Goal: Information Seeking & Learning: Learn about a topic

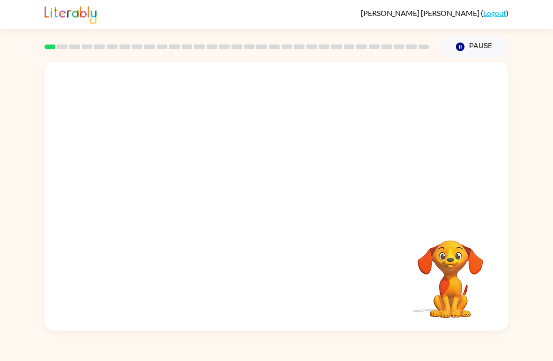
click at [250, 176] on video "Your browser must support playing .mp4 files to use Literably. Please try using…" at bounding box center [277, 141] width 464 height 159
click at [275, 207] on icon "button" at bounding box center [276, 201] width 16 height 16
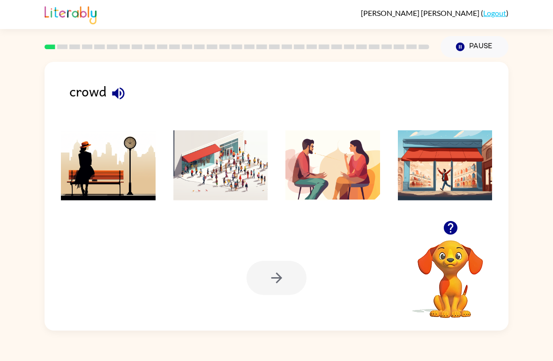
click at [237, 166] on img at bounding box center [220, 165] width 95 height 70
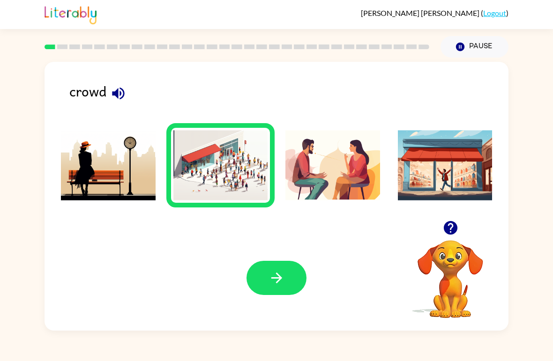
click at [260, 269] on button "button" at bounding box center [276, 278] width 60 height 34
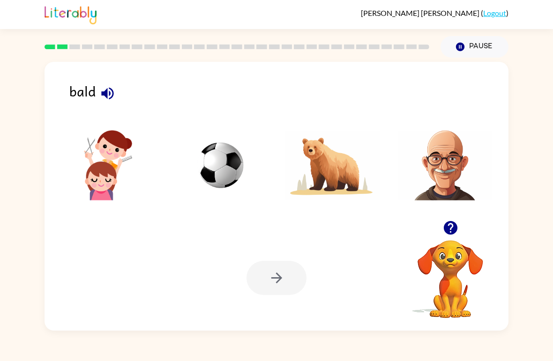
click at [114, 95] on icon "button" at bounding box center [107, 93] width 16 height 16
click at [119, 96] on button "button" at bounding box center [108, 94] width 24 height 24
click at [446, 167] on img at bounding box center [445, 165] width 95 height 70
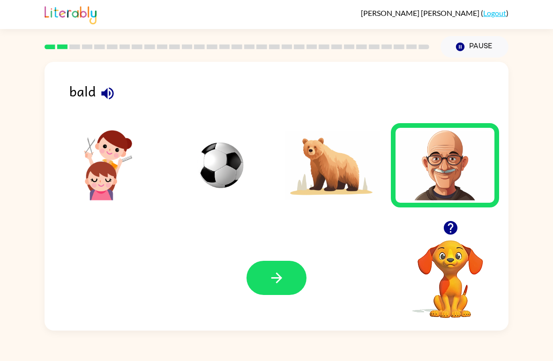
click at [274, 274] on icon "button" at bounding box center [276, 278] width 16 height 16
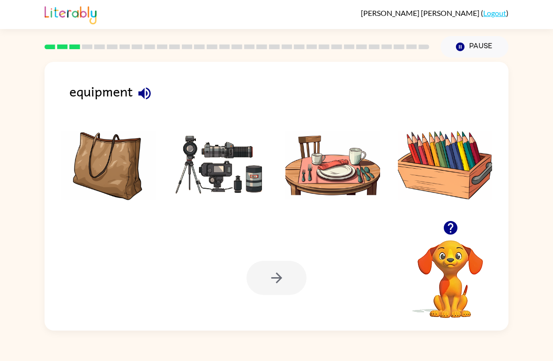
click at [150, 98] on icon "button" at bounding box center [144, 93] width 16 height 16
click at [249, 193] on img at bounding box center [220, 165] width 95 height 70
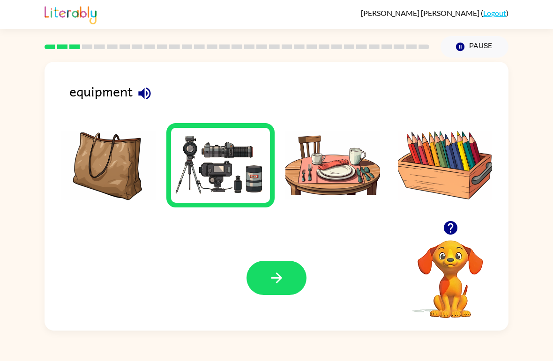
click at [267, 288] on button "button" at bounding box center [276, 278] width 60 height 34
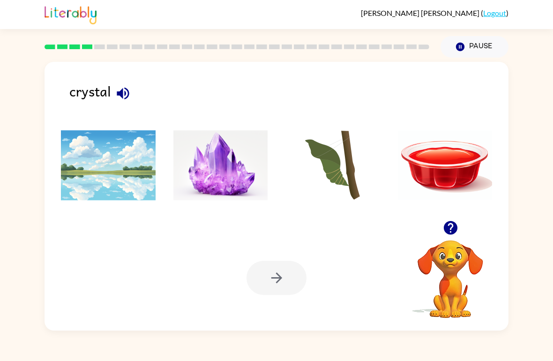
click at [205, 165] on img at bounding box center [220, 165] width 95 height 70
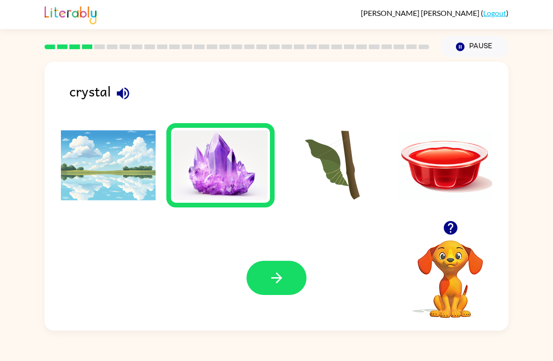
click at [272, 295] on button "button" at bounding box center [276, 278] width 60 height 34
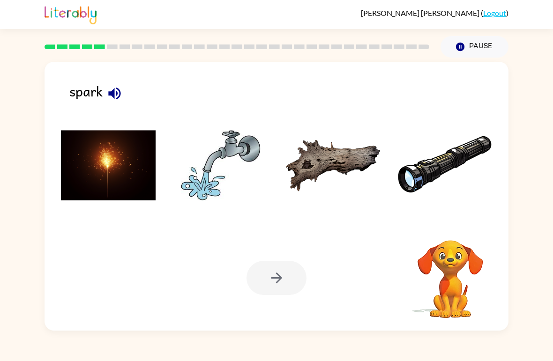
click at [115, 160] on img at bounding box center [108, 165] width 95 height 70
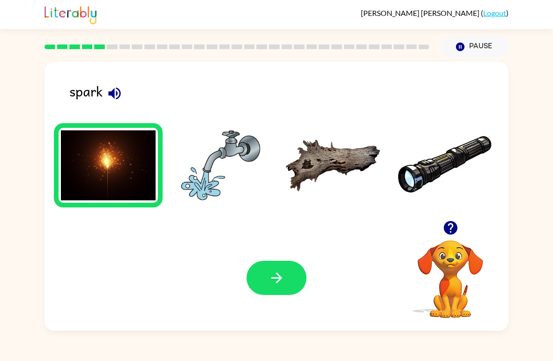
click at [272, 300] on div "Your browser must support playing .mp4 files to use Literably. Please try using…" at bounding box center [277, 277] width 464 height 105
click at [277, 287] on button "button" at bounding box center [276, 278] width 60 height 34
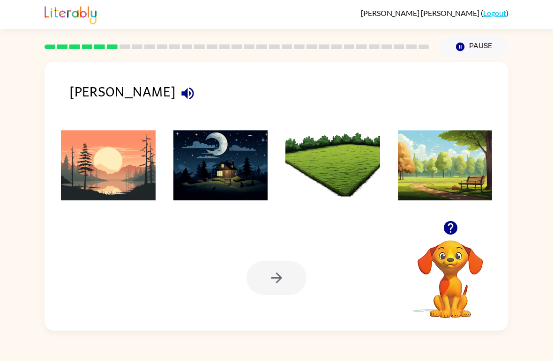
click at [181, 96] on icon "button" at bounding box center [187, 93] width 12 height 12
click at [108, 181] on img at bounding box center [108, 165] width 95 height 70
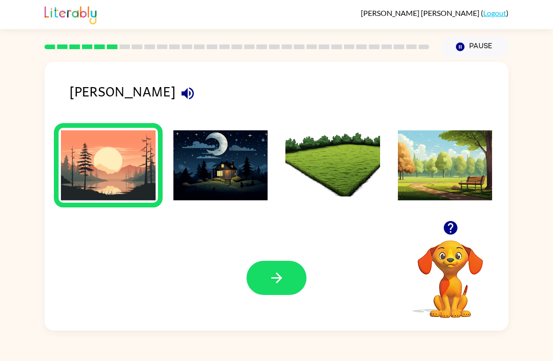
click at [261, 289] on button "button" at bounding box center [276, 278] width 60 height 34
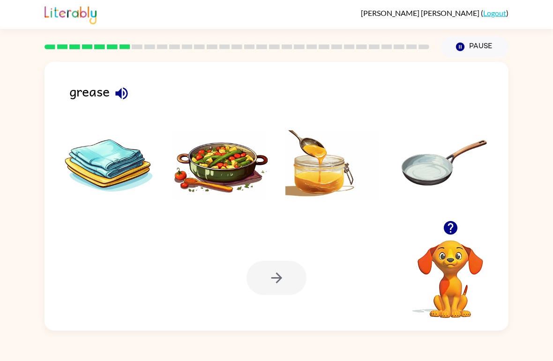
click at [101, 92] on div "grease" at bounding box center [288, 96] width 439 height 30
click at [123, 96] on icon "button" at bounding box center [121, 93] width 16 height 16
click at [406, 181] on img at bounding box center [445, 165] width 95 height 70
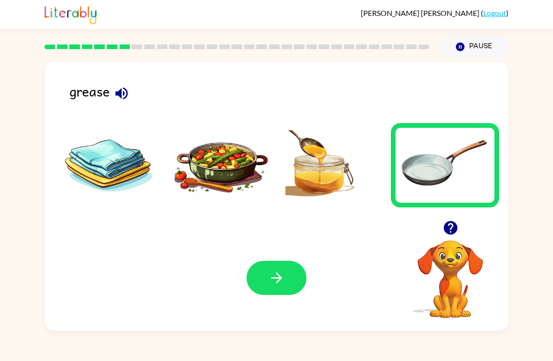
click at [270, 280] on icon "button" at bounding box center [276, 278] width 16 height 16
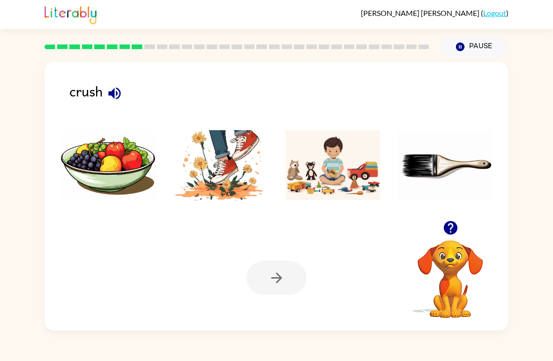
click at [221, 186] on img at bounding box center [220, 165] width 95 height 70
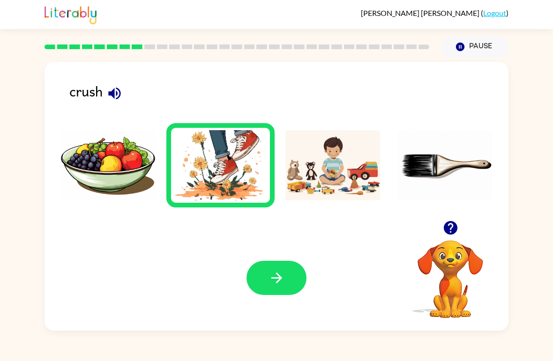
click at [287, 290] on button "button" at bounding box center [276, 278] width 60 height 34
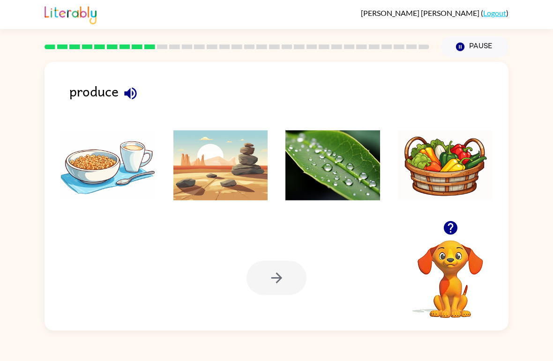
click at [133, 105] on button "button" at bounding box center [131, 94] width 24 height 24
click at [312, 177] on img at bounding box center [332, 165] width 95 height 70
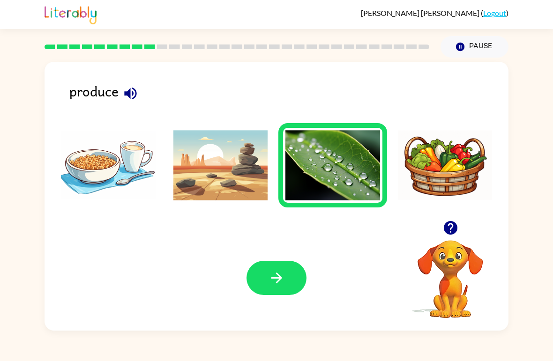
click at [271, 282] on icon "button" at bounding box center [276, 278] width 16 height 16
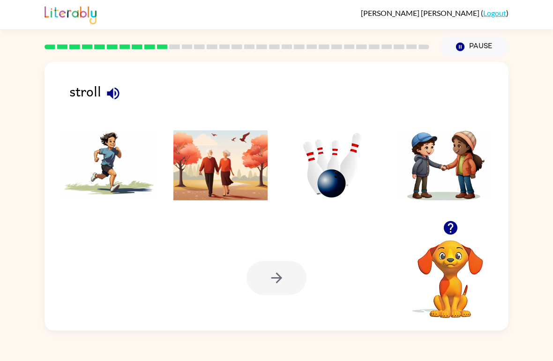
click at [229, 186] on img at bounding box center [220, 165] width 95 height 70
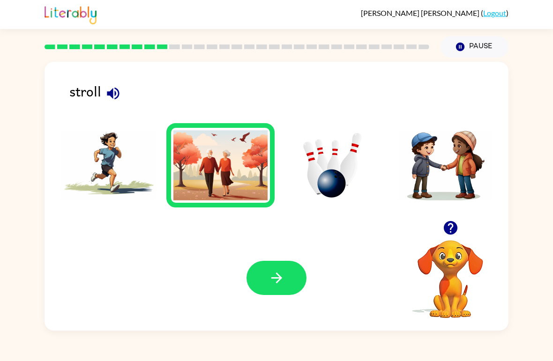
click at [297, 292] on button "button" at bounding box center [276, 278] width 60 height 34
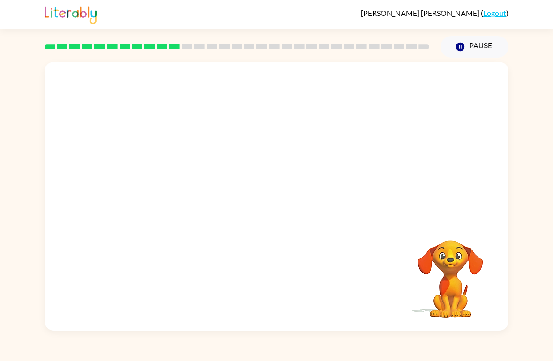
click at [284, 284] on div "Your browser must support playing .mp4 files to use Literably. Please try using…" at bounding box center [277, 196] width 464 height 269
click at [405, 98] on video "Your browser must support playing .mp4 files to use Literably. Please try using…" at bounding box center [277, 141] width 464 height 159
click at [409, 87] on video "Your browser must support playing .mp4 files to use Literably. Please try using…" at bounding box center [277, 141] width 464 height 159
click at [399, 89] on video "Your browser must support playing .mp4 files to use Literably. Please try using…" at bounding box center [277, 141] width 464 height 159
click at [403, 90] on video "Your browser must support playing .mp4 files to use Literably. Please try using…" at bounding box center [277, 141] width 464 height 159
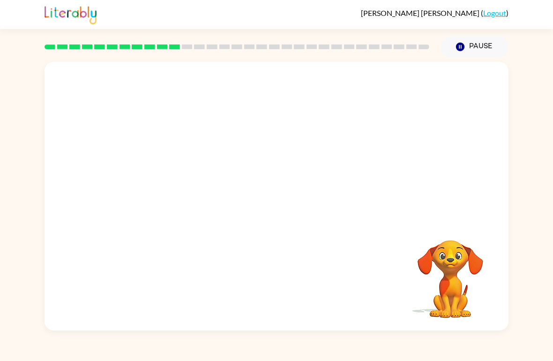
click at [400, 85] on video "Your browser must support playing .mp4 files to use Literably. Please try using…" at bounding box center [277, 141] width 464 height 159
click at [402, 92] on video "Your browser must support playing .mp4 files to use Literably. Please try using…" at bounding box center [277, 141] width 464 height 159
click at [278, 198] on icon "button" at bounding box center [276, 201] width 11 height 11
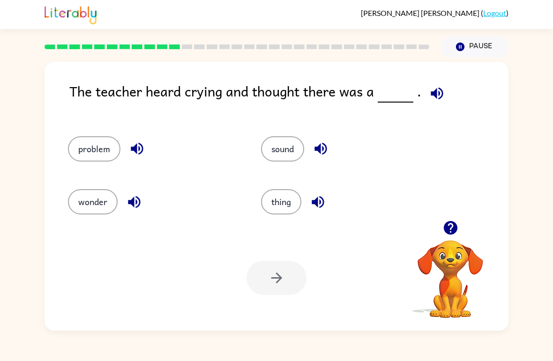
click at [88, 148] on button "problem" at bounding box center [94, 148] width 52 height 25
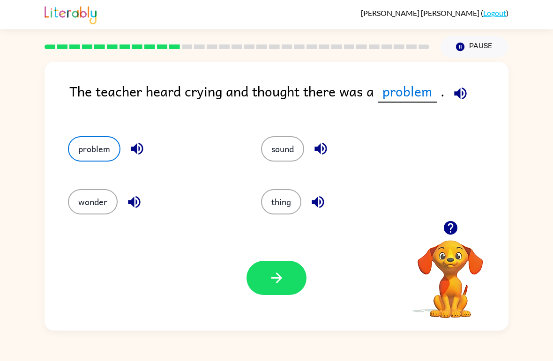
click at [287, 266] on button "button" at bounding box center [276, 278] width 60 height 34
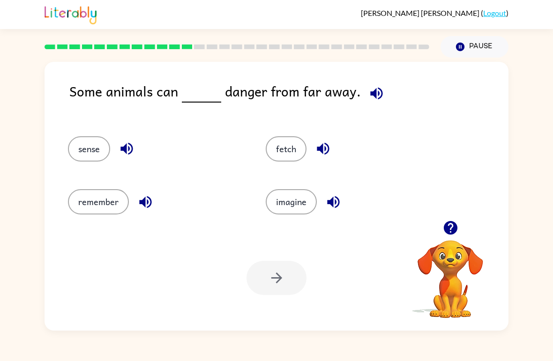
click at [279, 291] on div at bounding box center [276, 278] width 60 height 34
click at [85, 148] on button "sense" at bounding box center [89, 148] width 42 height 25
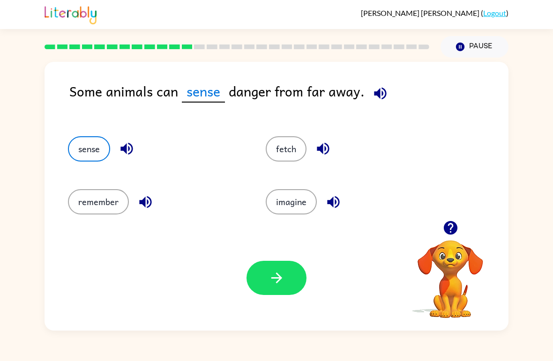
click at [273, 283] on icon "button" at bounding box center [276, 278] width 16 height 16
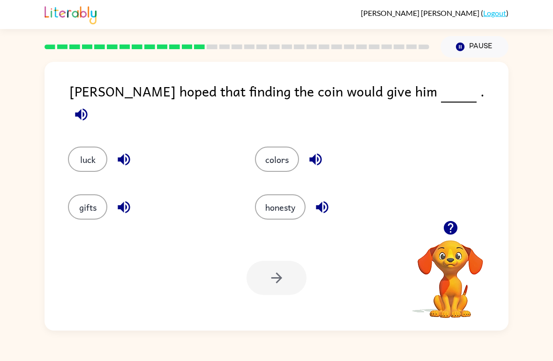
click at [91, 148] on button "luck" at bounding box center [87, 159] width 39 height 25
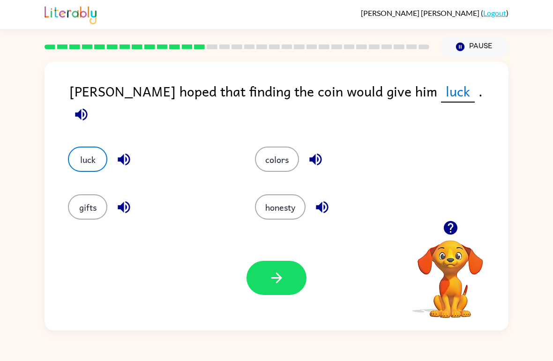
click at [266, 279] on button "button" at bounding box center [276, 278] width 60 height 34
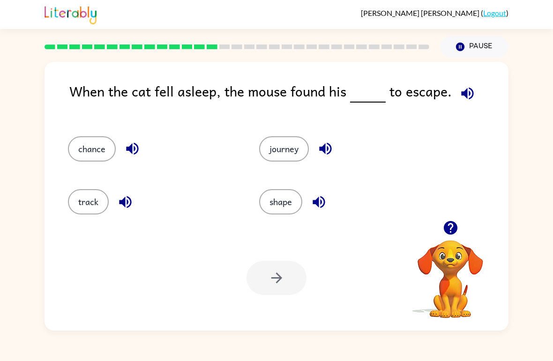
click at [85, 146] on button "chance" at bounding box center [92, 148] width 48 height 25
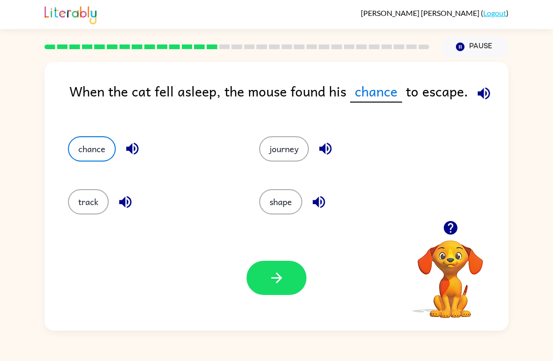
click at [279, 279] on icon "button" at bounding box center [276, 278] width 11 height 11
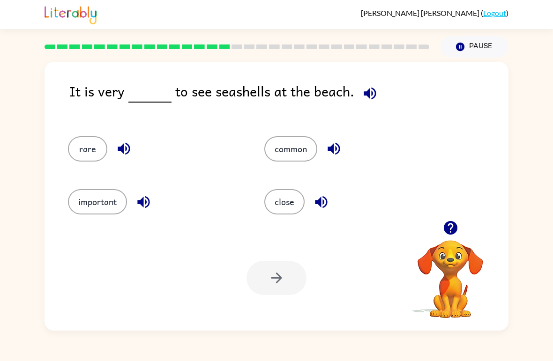
click at [291, 140] on button "common" at bounding box center [290, 148] width 53 height 25
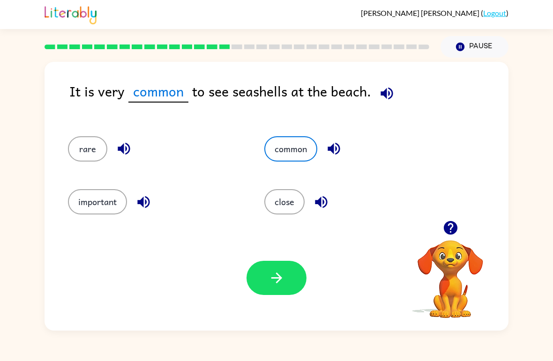
click at [281, 282] on icon "button" at bounding box center [276, 278] width 16 height 16
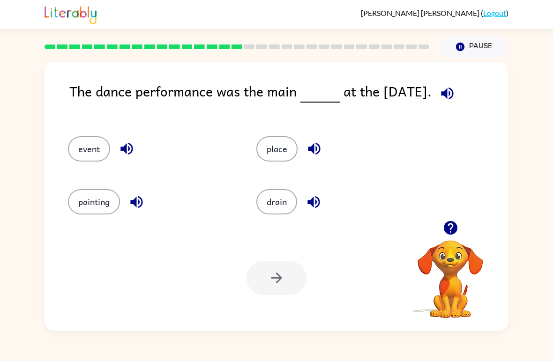
click at [79, 149] on button "event" at bounding box center [89, 148] width 42 height 25
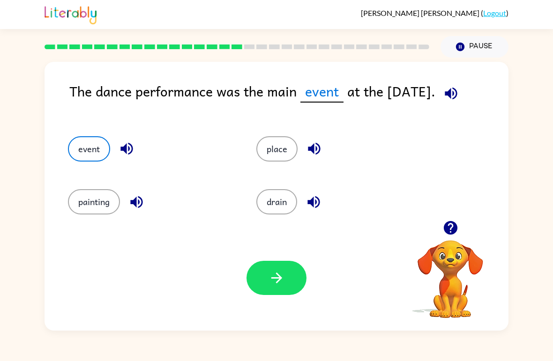
click at [282, 290] on button "button" at bounding box center [276, 278] width 60 height 34
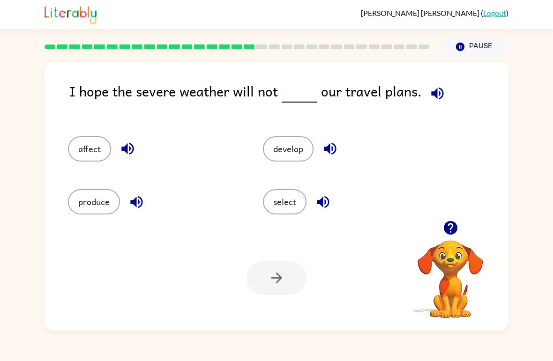
click at [83, 141] on button "affect" at bounding box center [89, 148] width 43 height 25
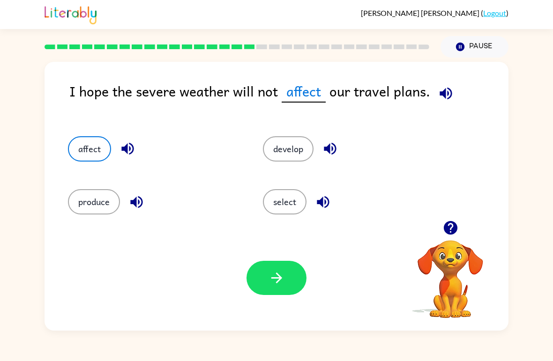
click at [291, 285] on button "button" at bounding box center [276, 278] width 60 height 34
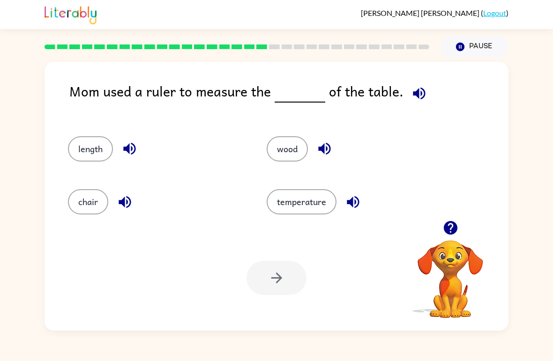
click at [89, 152] on button "length" at bounding box center [90, 148] width 45 height 25
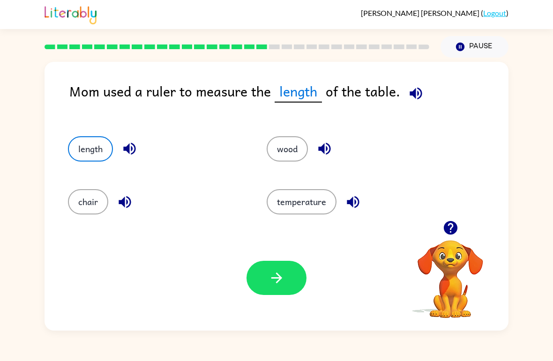
click at [278, 266] on button "button" at bounding box center [276, 278] width 60 height 34
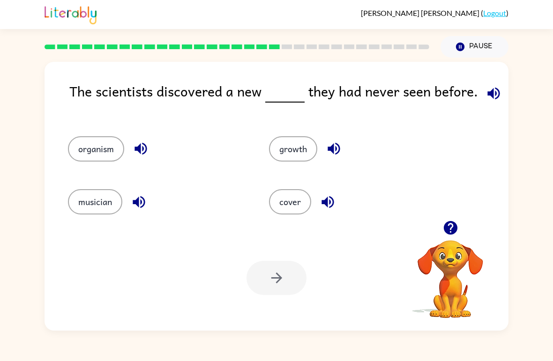
click at [547, 300] on div "The scientists discovered a new they had never seen before. organism growth mus…" at bounding box center [276, 194] width 553 height 273
click at [548, 306] on div "The scientists discovered a new they had never seen before. organism growth mus…" at bounding box center [276, 194] width 553 height 273
click at [149, 152] on button "button" at bounding box center [141, 149] width 24 height 24
click at [499, 96] on button "button" at bounding box center [494, 94] width 24 height 24
click at [85, 149] on button "organism" at bounding box center [96, 148] width 56 height 25
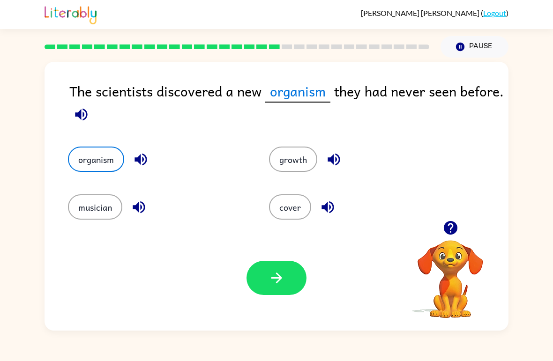
click at [80, 116] on icon "button" at bounding box center [81, 114] width 12 height 12
click at [92, 209] on button "musician" at bounding box center [95, 206] width 54 height 25
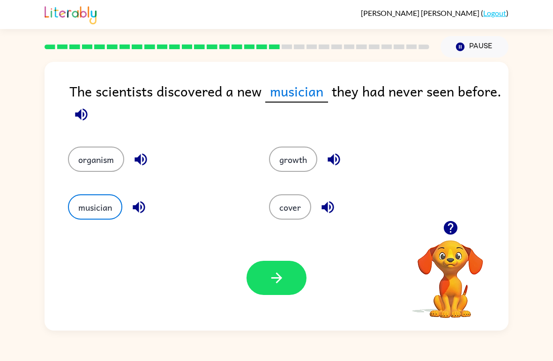
click at [77, 122] on icon "button" at bounding box center [81, 114] width 16 height 16
click at [136, 214] on icon "button" at bounding box center [139, 207] width 16 height 16
click at [90, 167] on button "organism" at bounding box center [96, 159] width 56 height 25
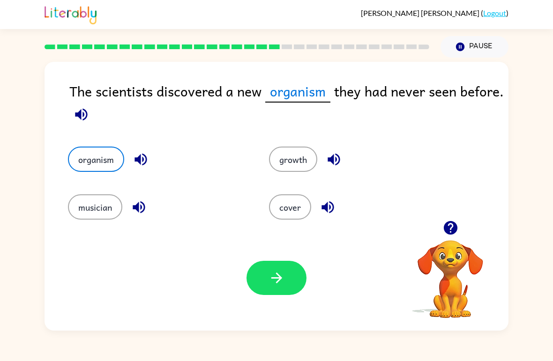
click at [274, 289] on button "button" at bounding box center [276, 278] width 60 height 34
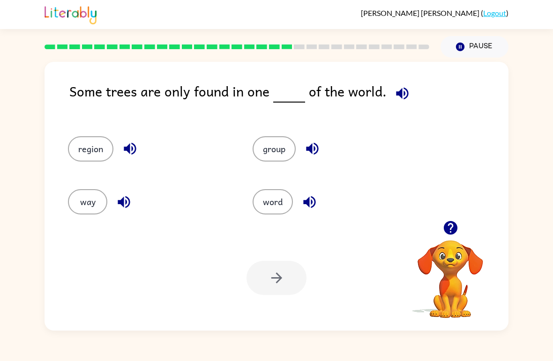
click at [290, 141] on button "group" at bounding box center [274, 148] width 43 height 25
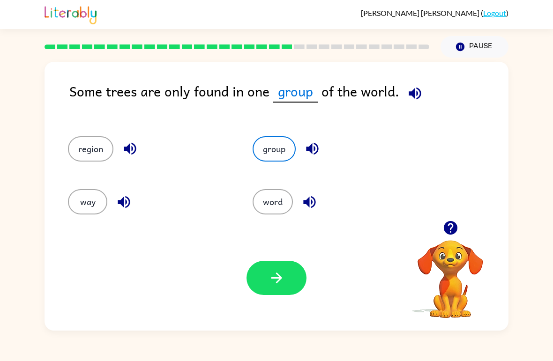
click at [279, 278] on icon "button" at bounding box center [276, 278] width 11 height 11
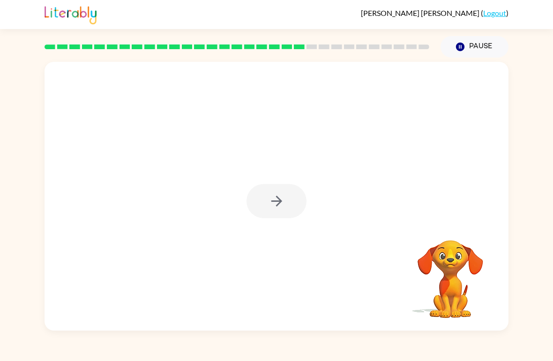
click at [87, 326] on div at bounding box center [277, 196] width 464 height 269
click at [275, 198] on icon "button" at bounding box center [276, 201] width 16 height 16
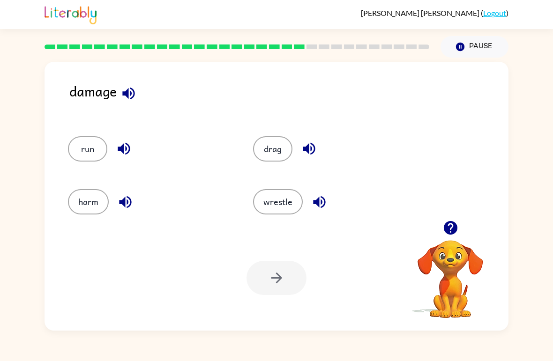
click at [87, 195] on button "harm" at bounding box center [88, 201] width 41 height 25
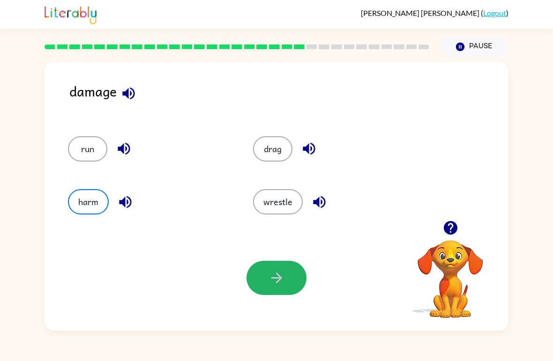
click at [278, 263] on button "button" at bounding box center [276, 278] width 60 height 34
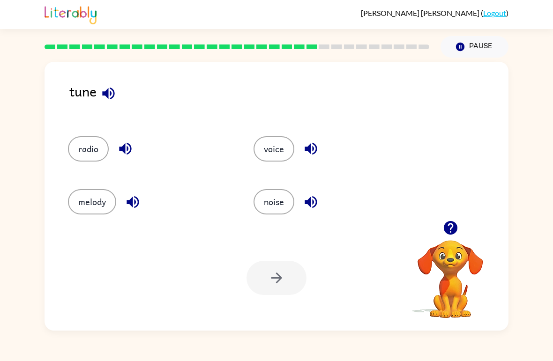
click at [112, 98] on icon "button" at bounding box center [108, 93] width 12 height 12
click at [270, 198] on button "noise" at bounding box center [273, 201] width 41 height 25
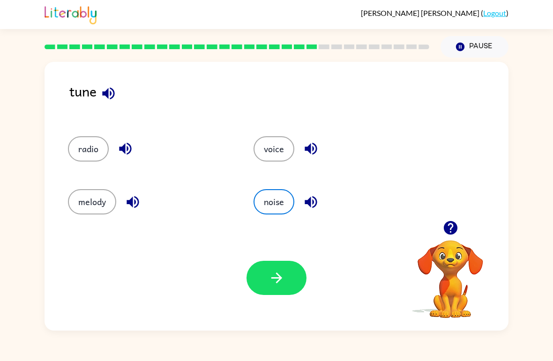
click at [271, 272] on icon "button" at bounding box center [276, 278] width 16 height 16
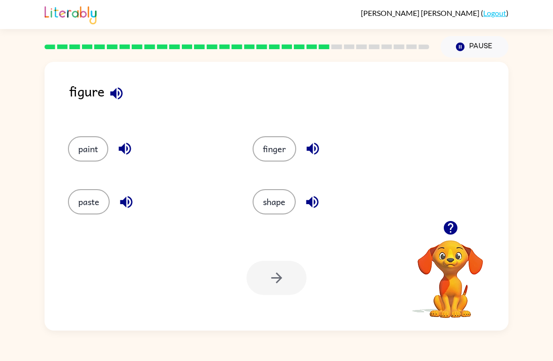
click at [120, 95] on icon "button" at bounding box center [116, 93] width 16 height 16
click at [265, 276] on div at bounding box center [276, 278] width 60 height 34
click at [258, 280] on div at bounding box center [276, 278] width 60 height 34
click at [275, 205] on button "shape" at bounding box center [274, 201] width 43 height 25
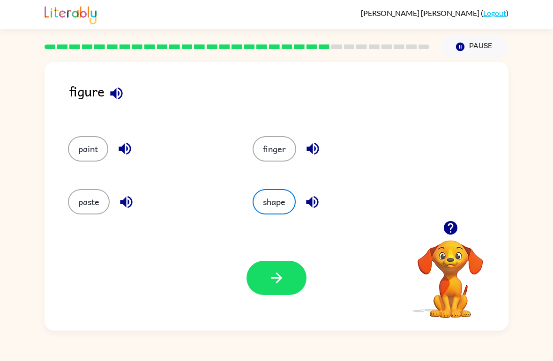
click at [271, 280] on icon "button" at bounding box center [276, 278] width 16 height 16
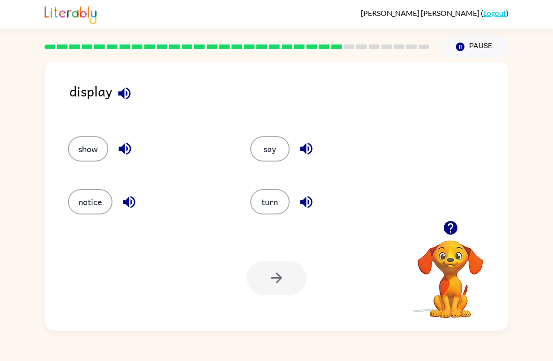
click at [88, 160] on button "show" at bounding box center [88, 148] width 40 height 25
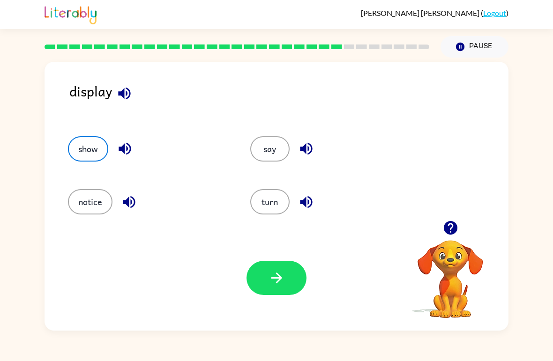
click at [264, 274] on button "button" at bounding box center [276, 278] width 60 height 34
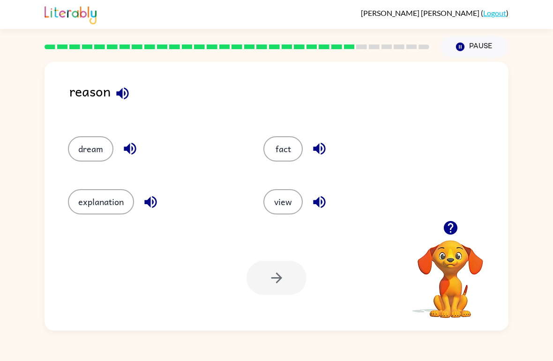
click at [270, 141] on button "fact" at bounding box center [282, 148] width 39 height 25
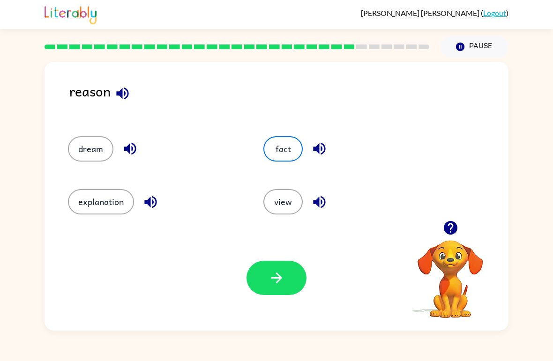
click at [275, 282] on icon "button" at bounding box center [276, 278] width 16 height 16
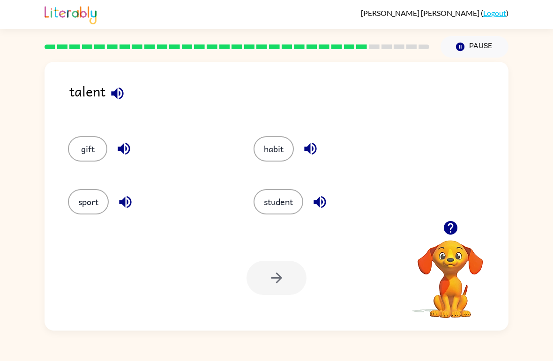
click at [95, 154] on button "gift" at bounding box center [87, 148] width 39 height 25
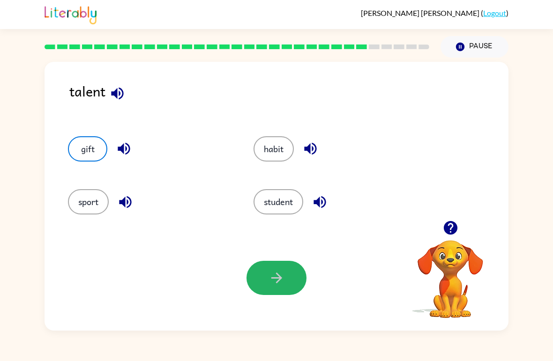
click at [268, 289] on button "button" at bounding box center [276, 278] width 60 height 34
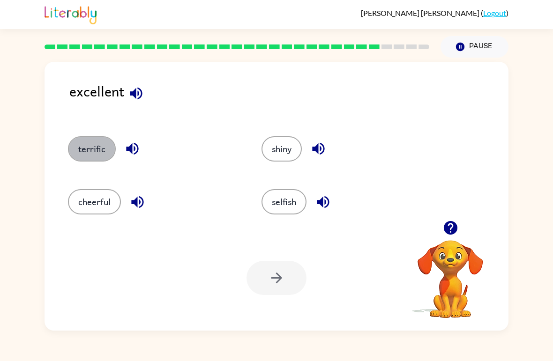
click at [88, 145] on button "terrific" at bounding box center [92, 148] width 48 height 25
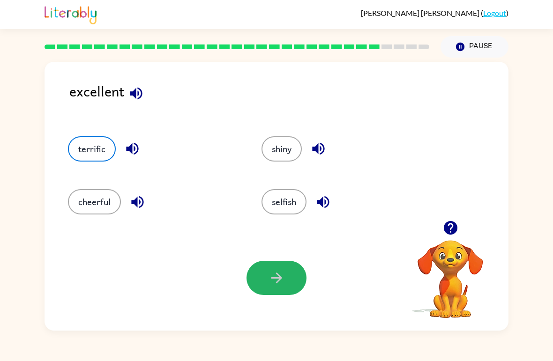
click at [272, 275] on icon "button" at bounding box center [276, 278] width 16 height 16
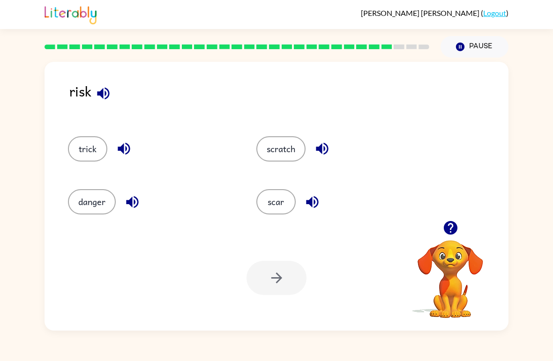
click at [102, 195] on button "danger" at bounding box center [92, 201] width 48 height 25
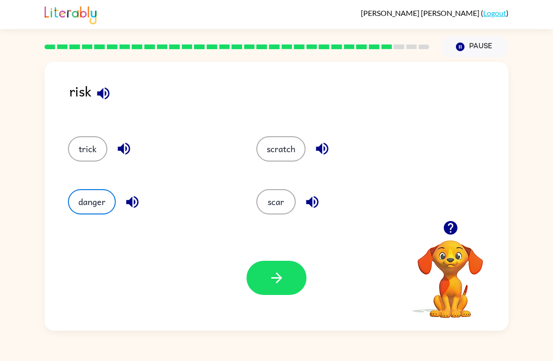
click at [273, 294] on button "button" at bounding box center [276, 278] width 60 height 34
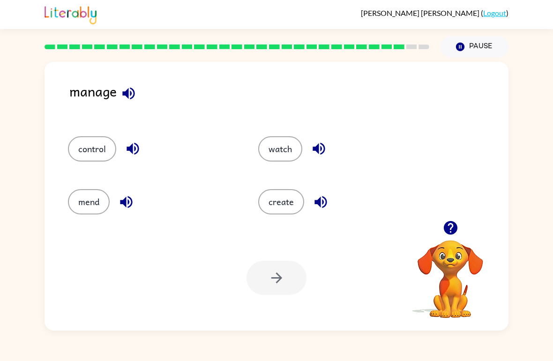
click at [132, 90] on icon "button" at bounding box center [128, 93] width 12 height 12
click at [92, 140] on button "control" at bounding box center [92, 148] width 48 height 25
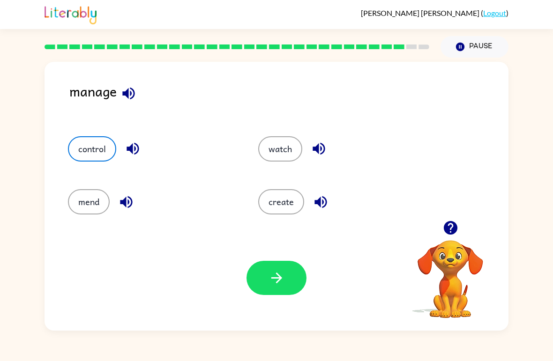
click at [274, 288] on button "button" at bounding box center [276, 278] width 60 height 34
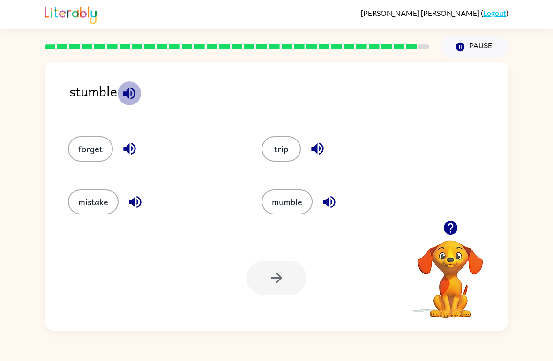
click at [132, 99] on icon "button" at bounding box center [129, 93] width 12 height 12
click at [287, 156] on button "trip" at bounding box center [280, 148] width 39 height 25
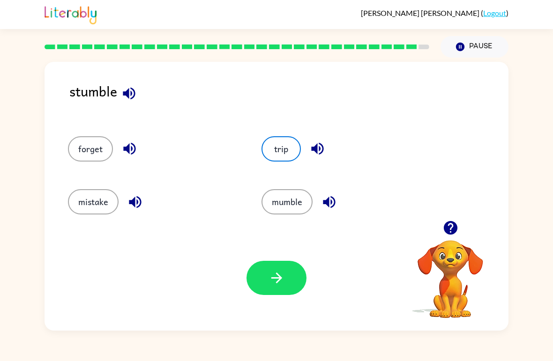
click at [270, 262] on button "button" at bounding box center [276, 278] width 60 height 34
